Goal: Information Seeking & Learning: Compare options

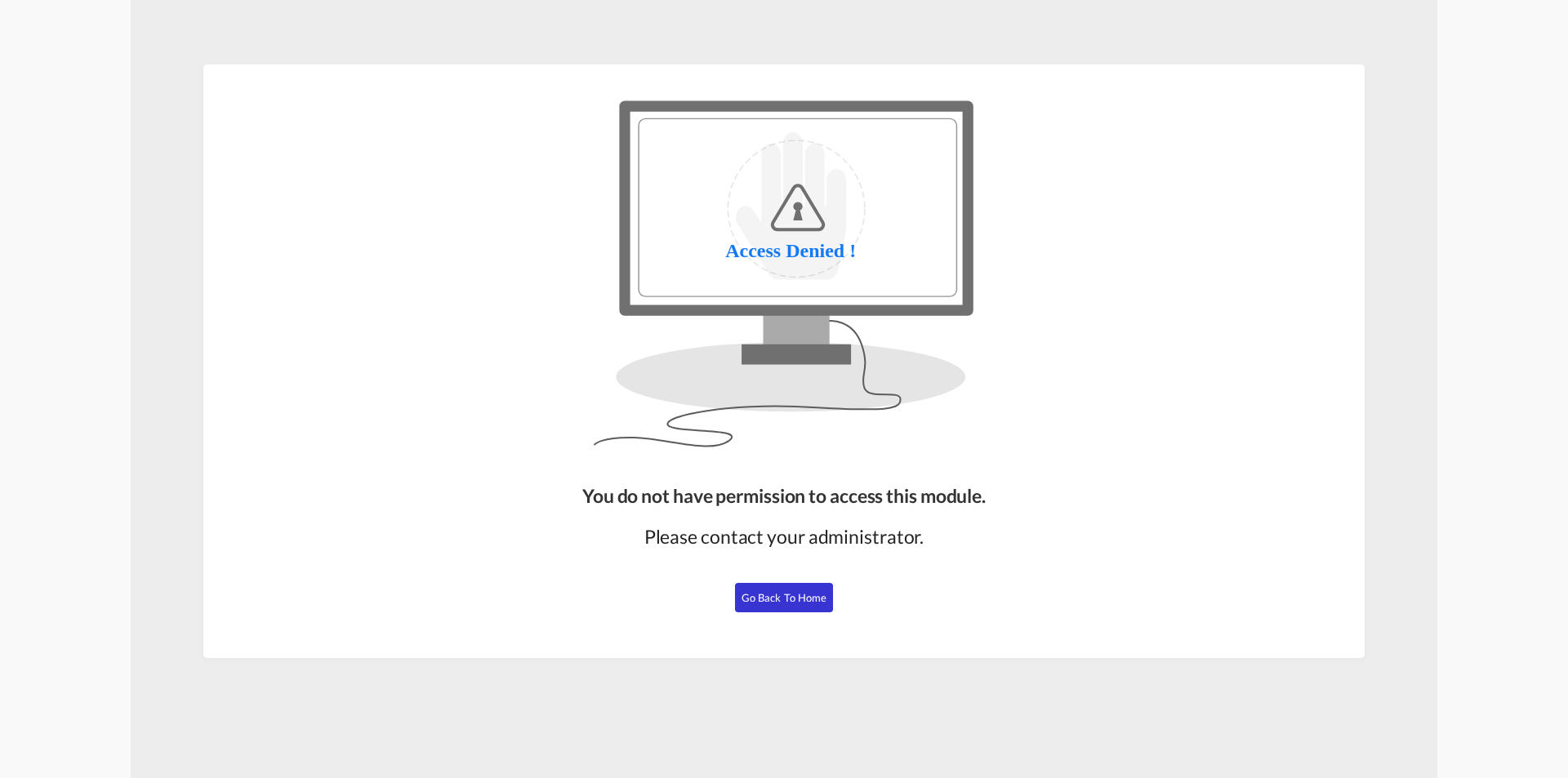
click at [743, 589] on button "Go Back to Home" at bounding box center [784, 597] width 98 height 29
